Goal: Information Seeking & Learning: Find specific page/section

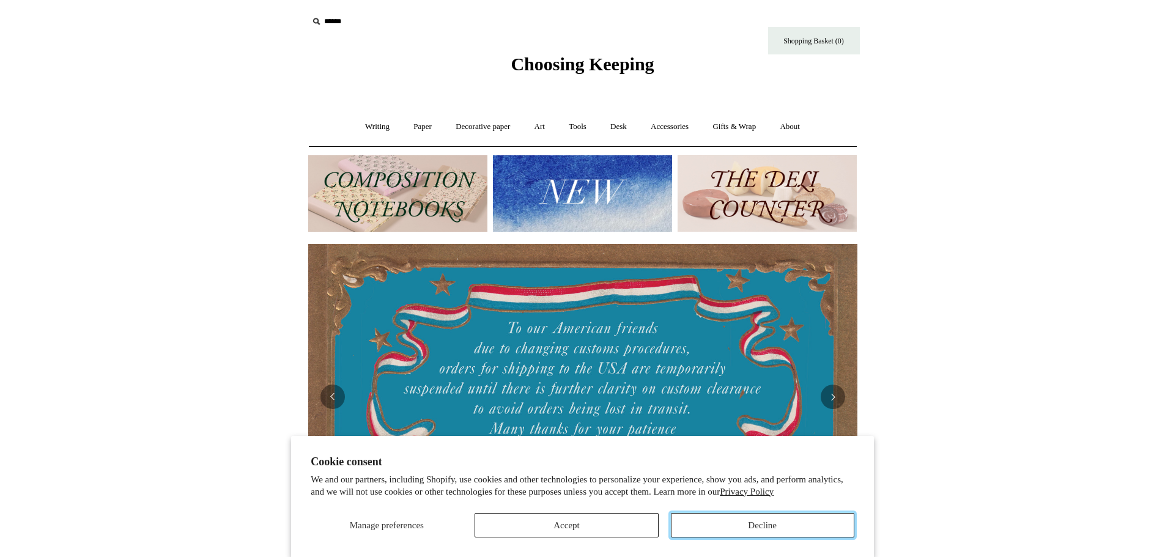
click at [783, 520] on button "Decline" at bounding box center [762, 525] width 183 height 24
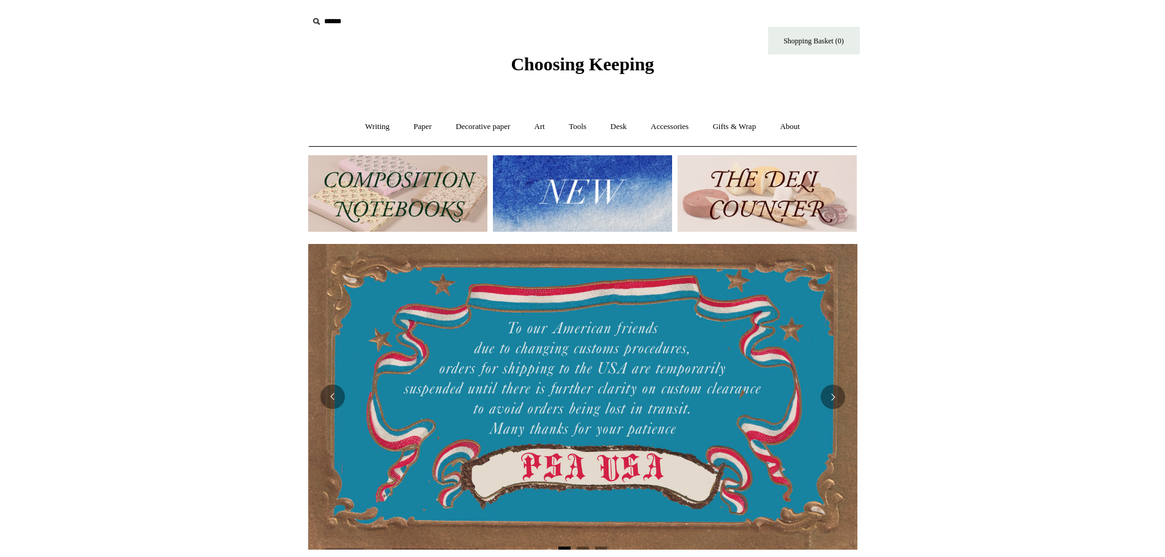
click at [779, 192] on img at bounding box center [766, 193] width 179 height 76
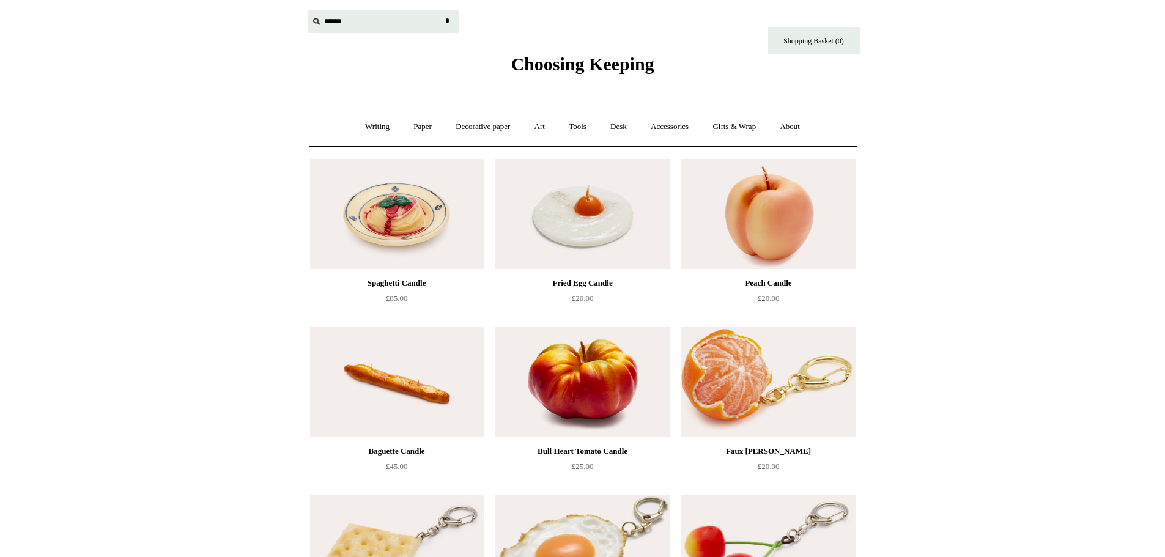
click at [341, 25] on input "text" at bounding box center [383, 21] width 150 height 23
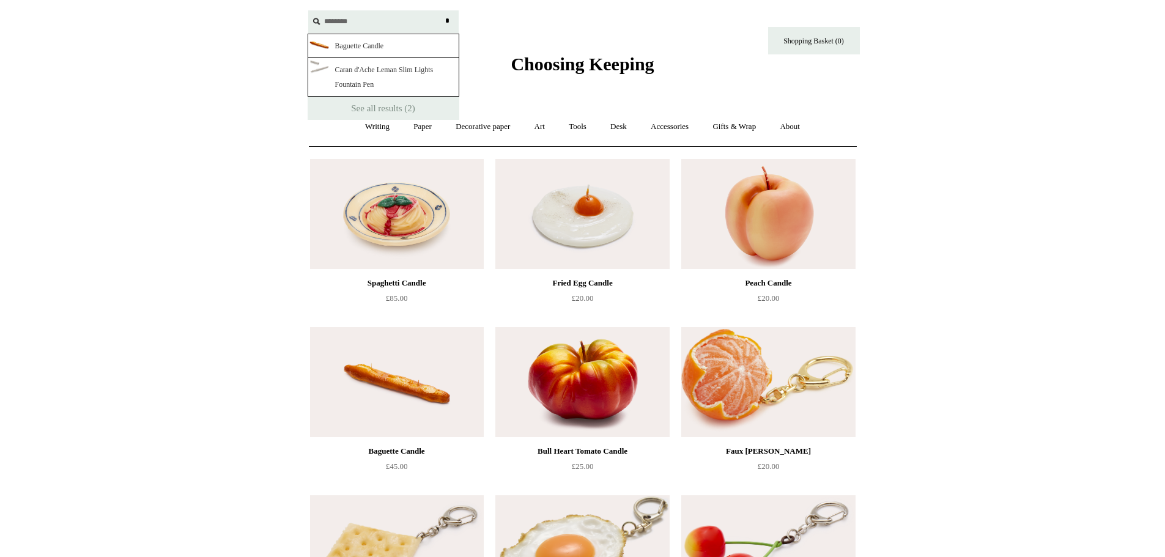
type input "********"
click at [441, 10] on input "*" at bounding box center [447, 20] width 12 height 21
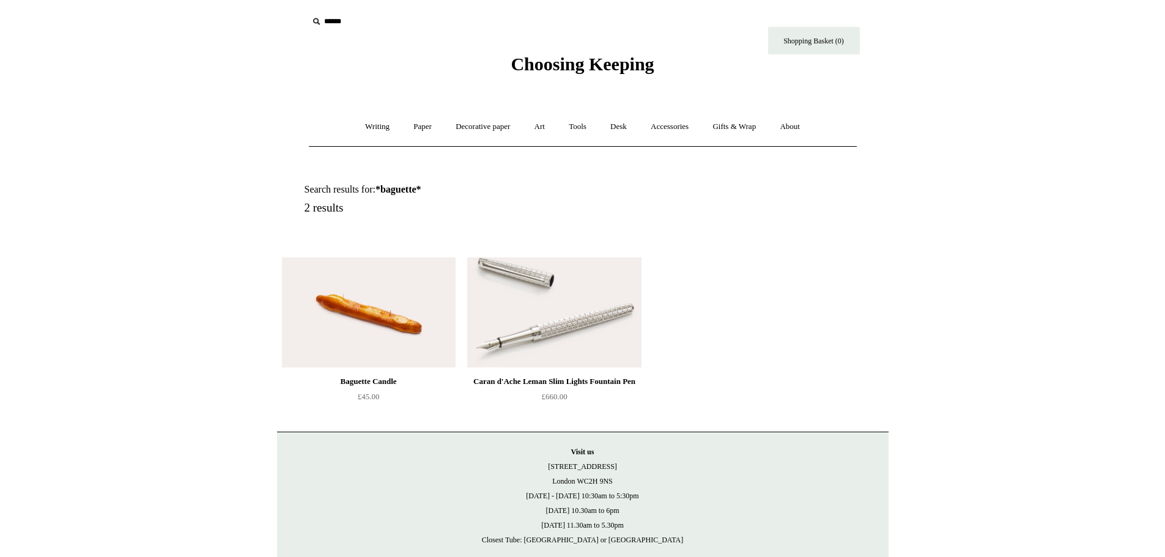
click at [345, 17] on input "text" at bounding box center [383, 21] width 150 height 23
type input "*****"
click at [441, 10] on input "*" at bounding box center [447, 20] width 12 height 21
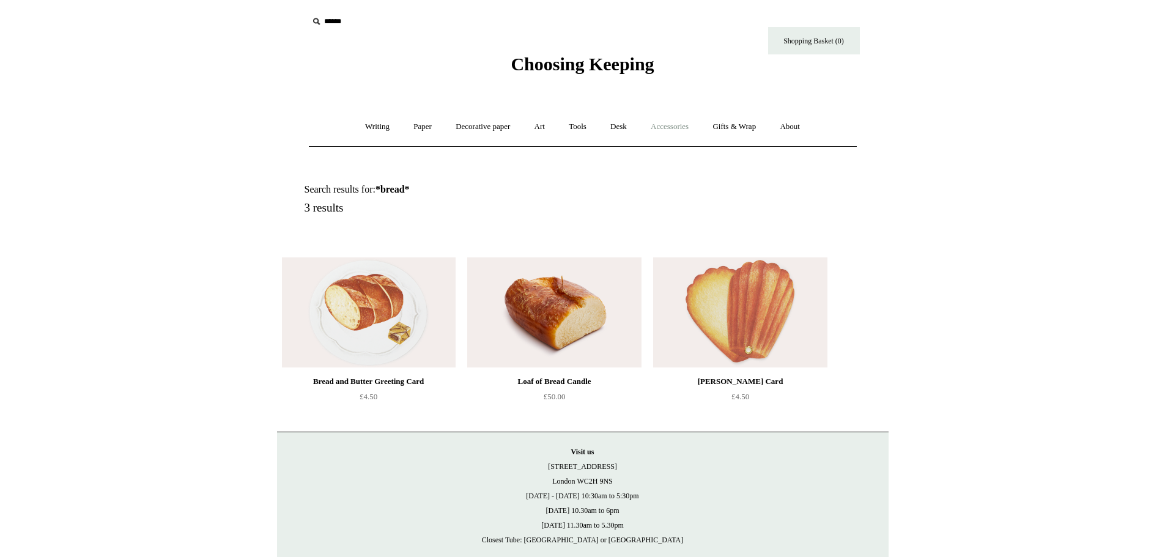
click at [672, 128] on link "Accessories +" at bounding box center [669, 127] width 60 height 32
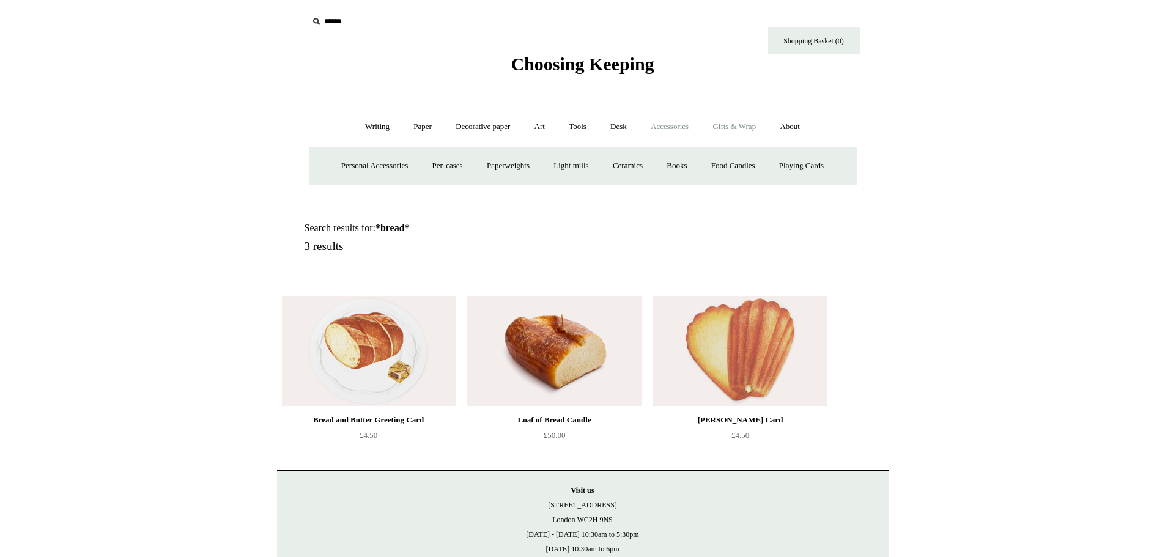
click at [757, 126] on link "Gifts & Wrap +" at bounding box center [733, 127] width 65 height 32
click at [769, 168] on link "Gifts +" at bounding box center [755, 166] width 38 height 32
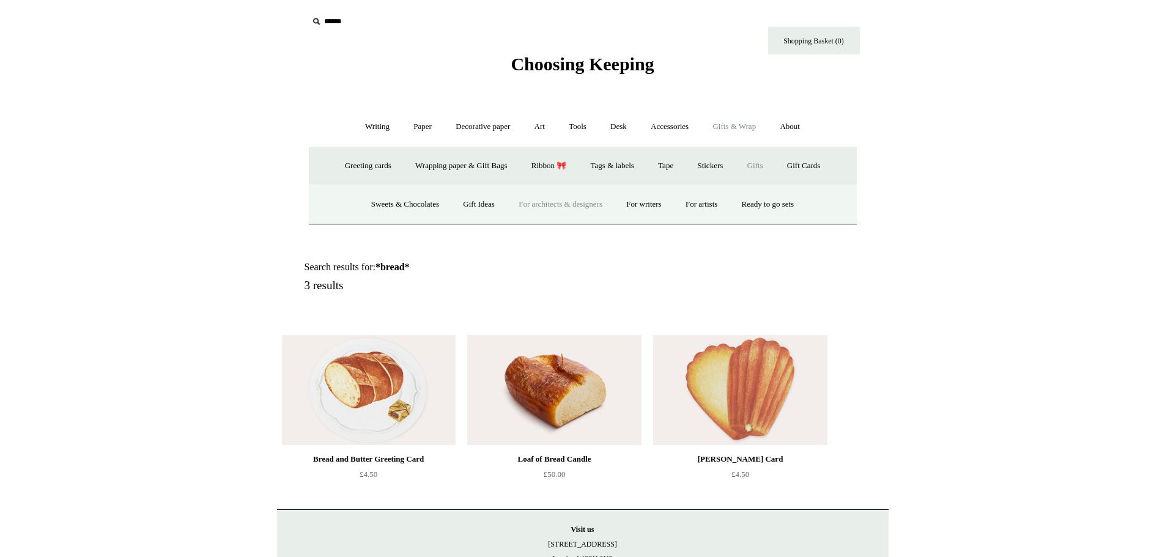
click at [573, 204] on link "For architects & designers" at bounding box center [560, 204] width 106 height 32
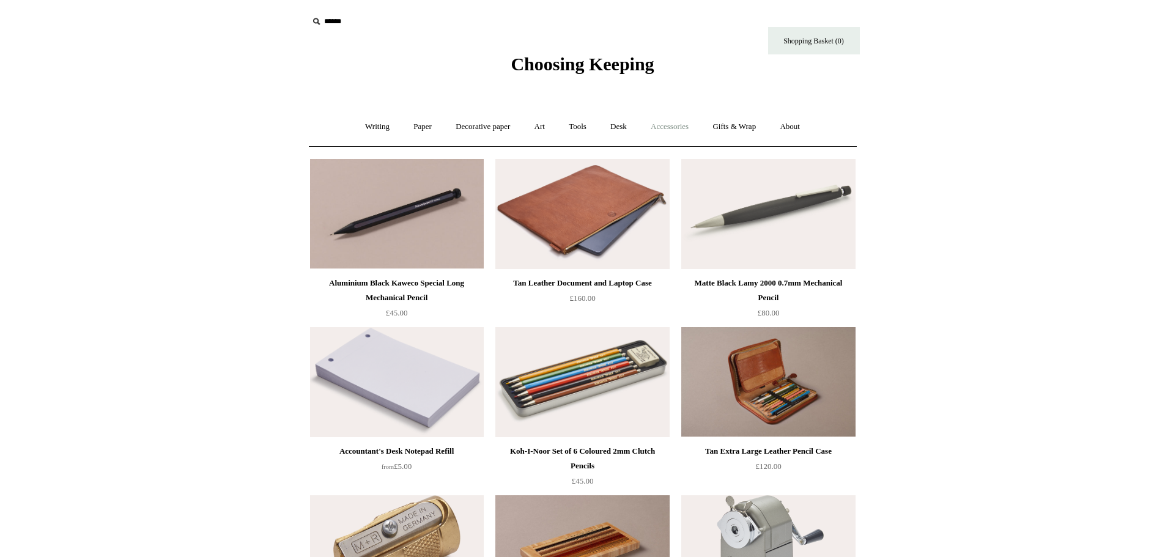
click at [660, 126] on link "Accessories +" at bounding box center [669, 127] width 60 height 32
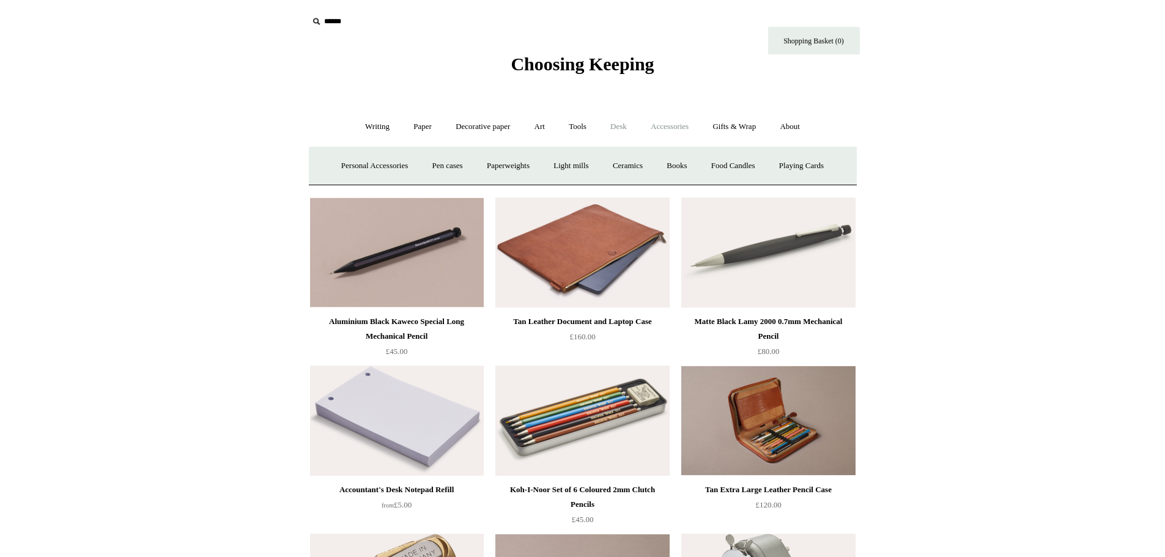
click at [612, 125] on link "Desk +" at bounding box center [618, 127] width 39 height 32
click at [563, 127] on link "Tools +" at bounding box center [578, 127] width 40 height 32
click at [531, 125] on link "Art +" at bounding box center [539, 127] width 32 height 32
click at [478, 131] on link "Decorative paper +" at bounding box center [482, 127] width 76 height 32
click at [404, 123] on link "Paper +" at bounding box center [422, 127] width 40 height 32
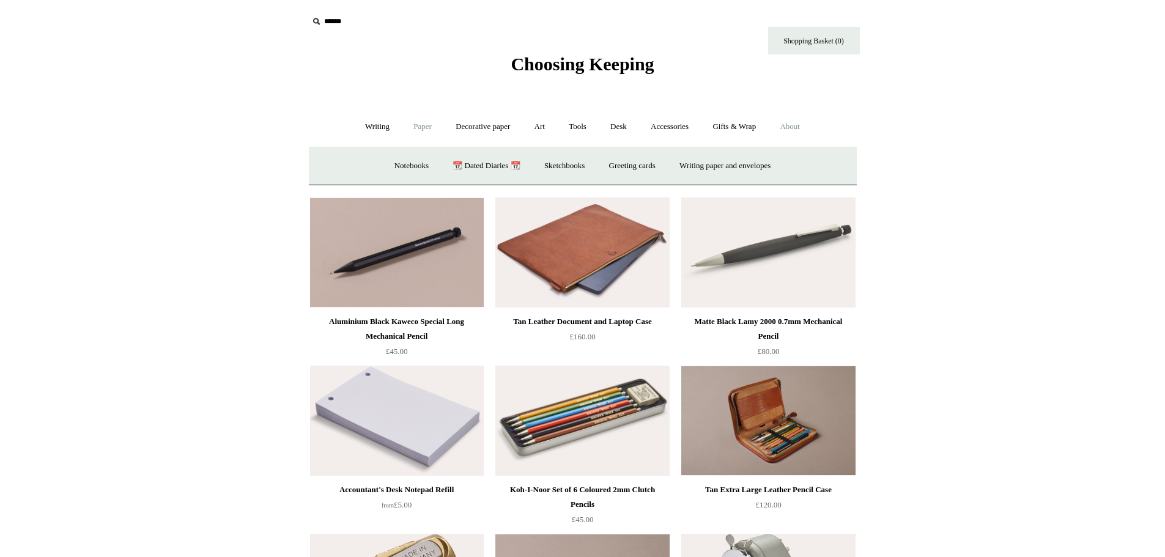
click at [786, 124] on link "About +" at bounding box center [789, 127] width 42 height 32
click at [337, 20] on input "text" at bounding box center [383, 21] width 150 height 23
type input "*******"
click at [441, 10] on input "*" at bounding box center [447, 20] width 12 height 21
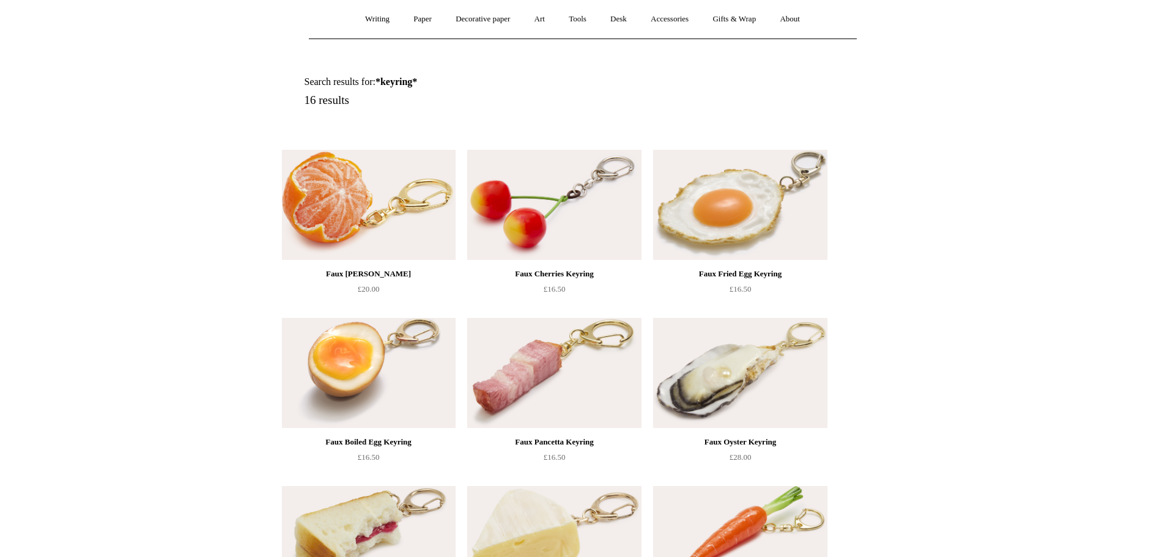
scroll to position [183, 0]
